Goal: Navigation & Orientation: Find specific page/section

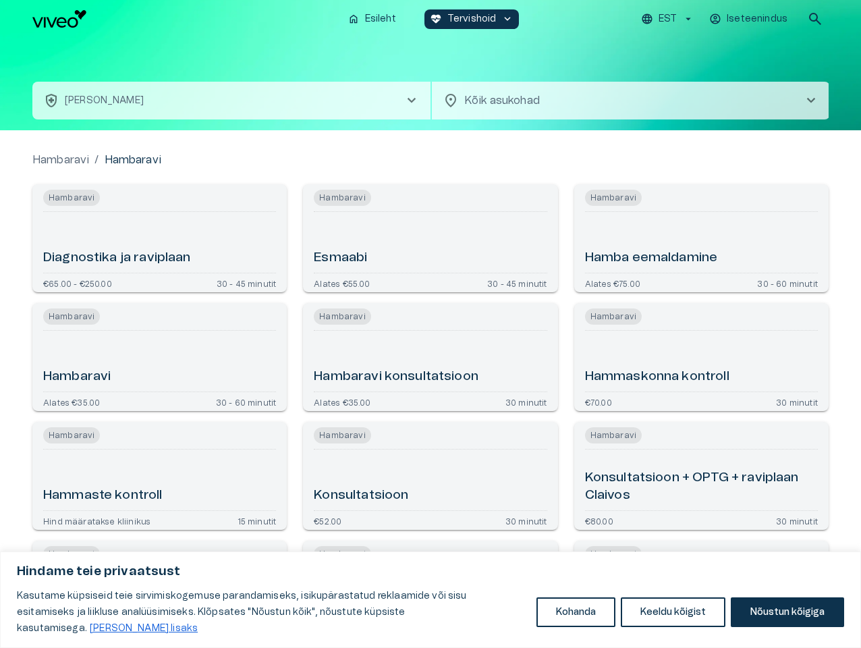
click at [576, 620] on button "Kohanda" at bounding box center [575, 612] width 79 height 30
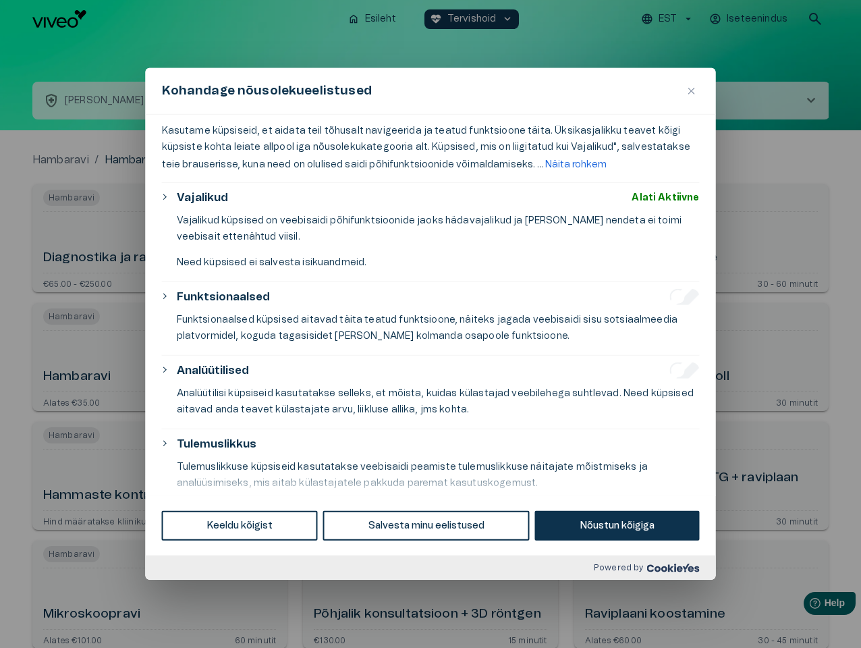
click at [673, 620] on body "Hindame teie privaatsust Kasutame küpsiseid teie sirvimiskogemuse parandamiseks…" at bounding box center [430, 324] width 861 height 648
click at [787, 620] on div at bounding box center [430, 324] width 861 height 648
click at [669, 19] on div at bounding box center [430, 324] width 861 height 648
click at [750, 19] on div at bounding box center [430, 324] width 861 height 648
click at [815, 19] on div at bounding box center [430, 324] width 861 height 648
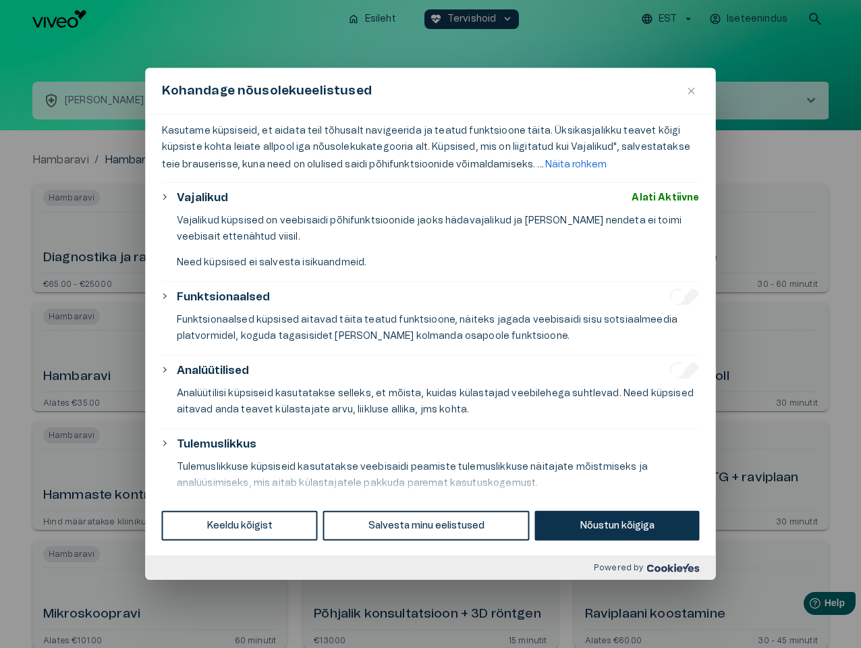
click at [430, 84] on div "Kohandage nõusolekueelistused" at bounding box center [431, 91] width 570 height 47
click at [231, 101] on div "Kohandage nõusolekueelistused" at bounding box center [431, 91] width 570 height 47
click at [631, 101] on div "Kohandage nõusolekueelistused" at bounding box center [431, 91] width 570 height 47
click at [159, 238] on div "Kasutame küpsiseid, et aidata teil tõhusalt navigeerida ja teatud funktsioone t…" at bounding box center [431, 305] width 570 height 381
